Goal: Information Seeking & Learning: Find specific fact

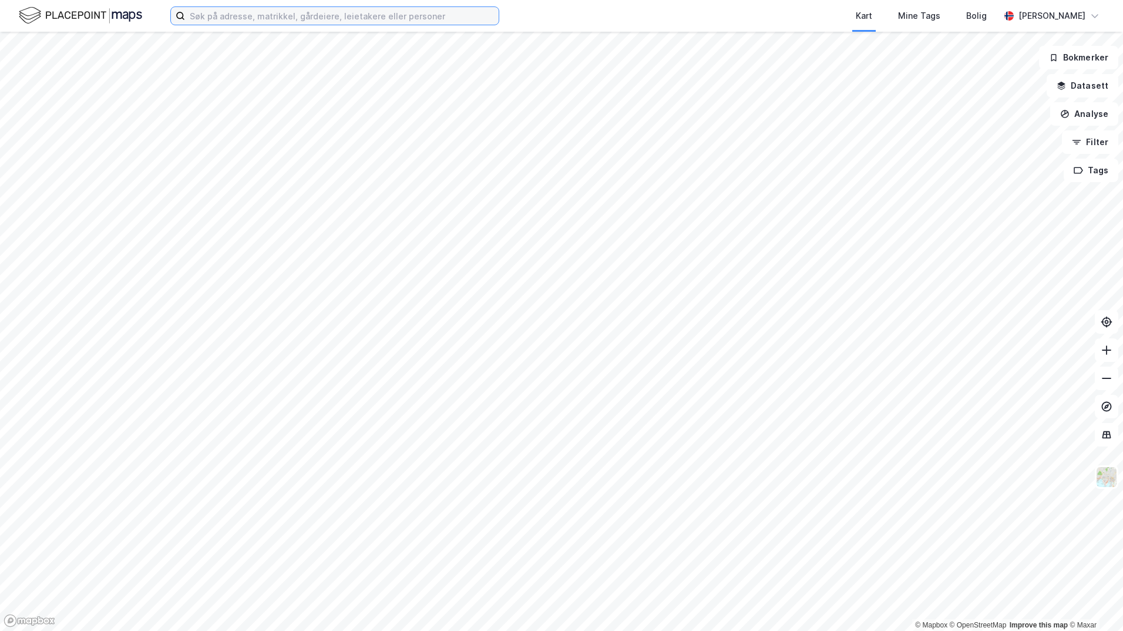
click at [371, 15] on input at bounding box center [342, 16] width 314 height 18
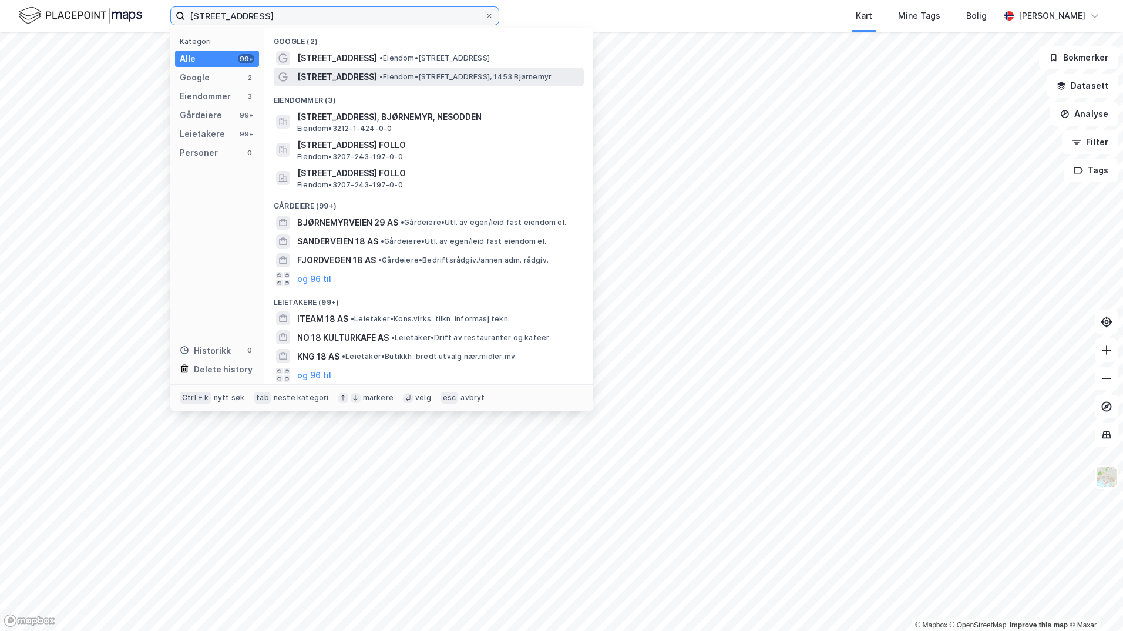
type input "[STREET_ADDRESS]"
click at [353, 70] on span "[STREET_ADDRESS]" at bounding box center [337, 77] width 80 height 14
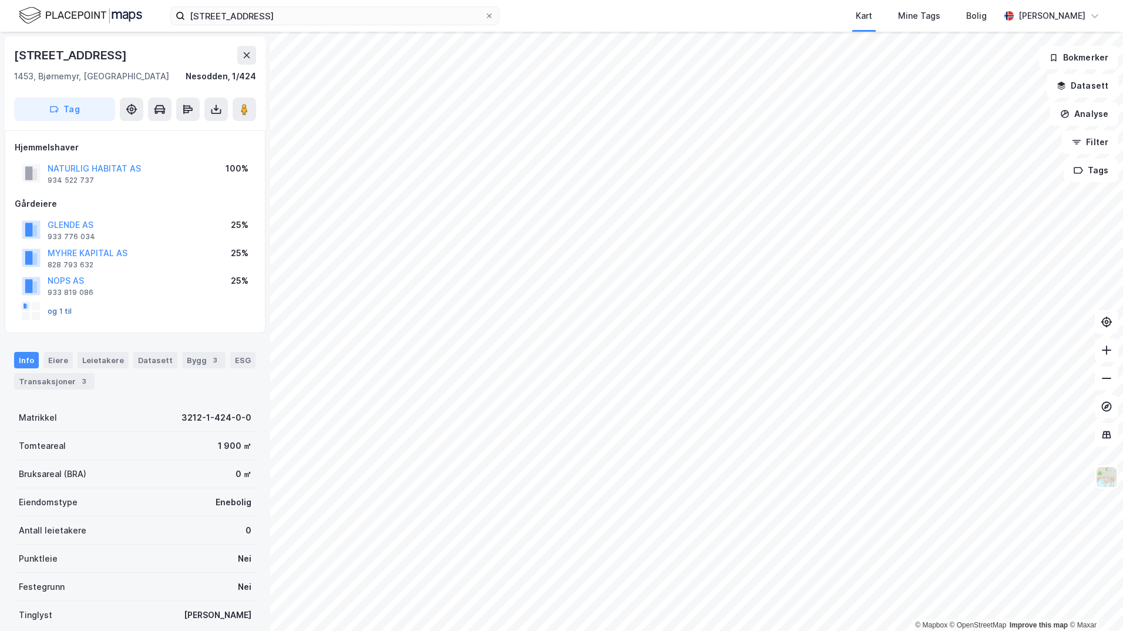
click at [0, 0] on button "og 1 til" at bounding box center [0, 0] width 0 height 0
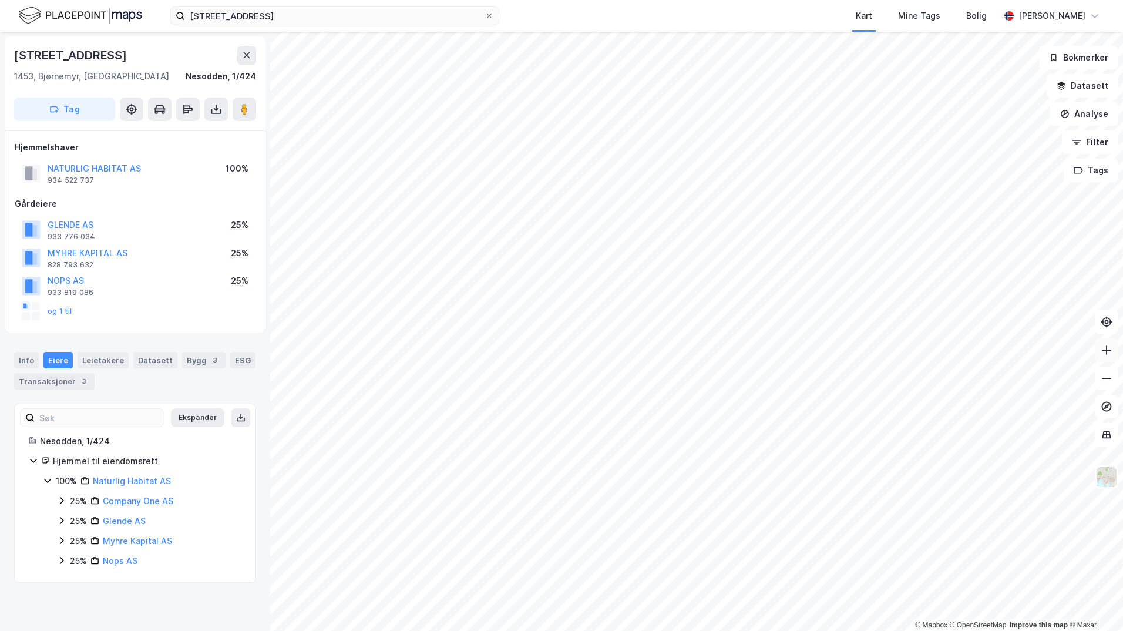
click at [1109, 353] on icon at bounding box center [1106, 350] width 12 height 12
